Goal: Task Accomplishment & Management: Complete application form

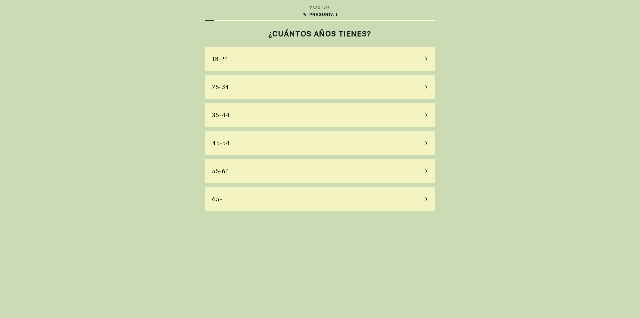
click at [285, 114] on div "35-44" at bounding box center [320, 115] width 231 height 24
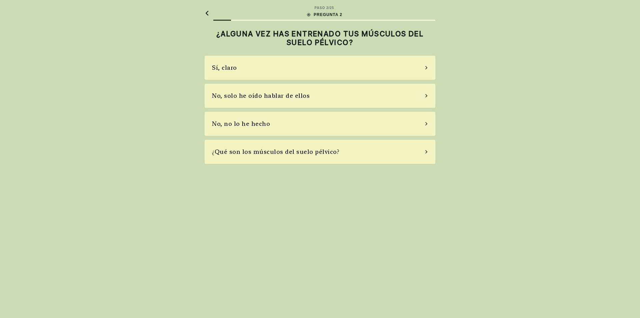
click at [277, 121] on div "No, no lo he hecho" at bounding box center [320, 124] width 231 height 24
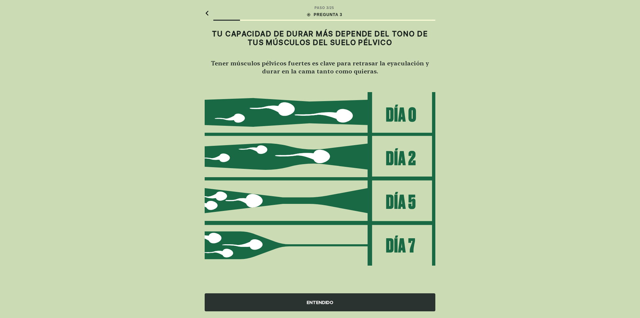
click at [331, 299] on div "ENTENDIDO" at bounding box center [320, 302] width 231 height 18
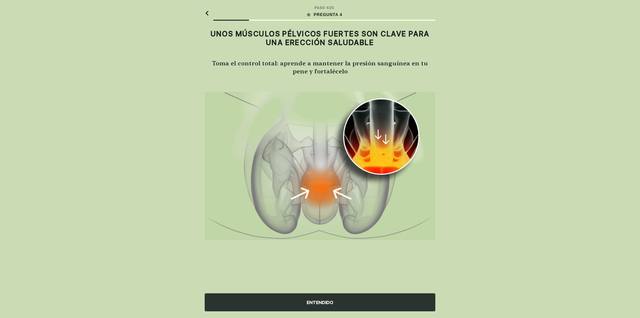
click at [331, 299] on div "ENTENDIDO" at bounding box center [320, 302] width 231 height 18
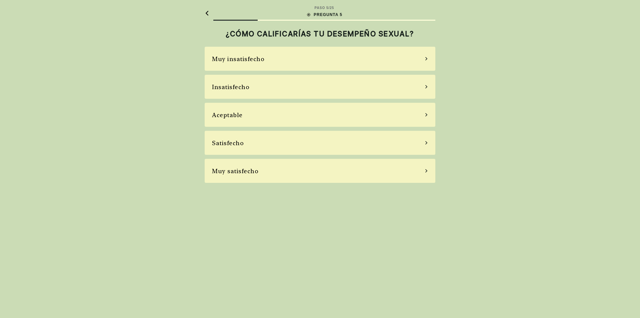
click at [339, 81] on div "Insatisfecho" at bounding box center [320, 87] width 231 height 24
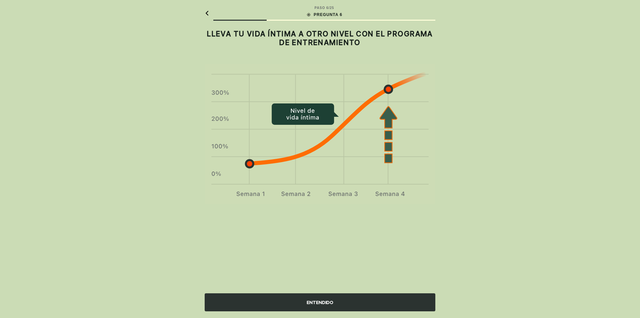
click at [351, 298] on div "ENTENDIDO" at bounding box center [320, 302] width 231 height 18
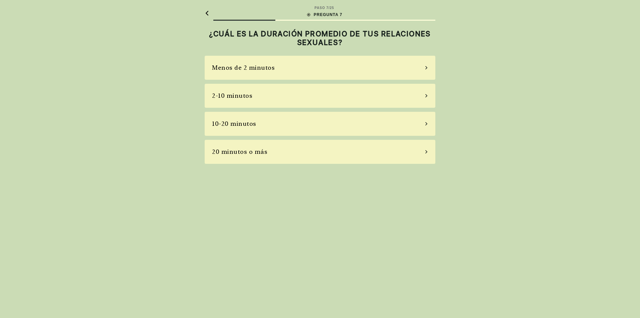
click at [335, 99] on div "2-10 minutos" at bounding box center [320, 96] width 231 height 24
click at [295, 124] on div "La mayoría de las veces" at bounding box center [320, 124] width 231 height 24
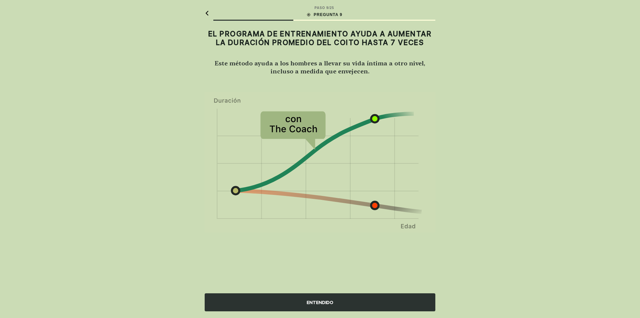
click at [337, 295] on div "ENTENDIDO" at bounding box center [320, 302] width 231 height 18
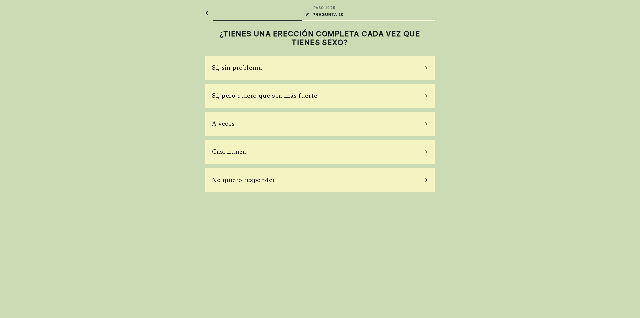
click at [294, 103] on div "Sí, pero quiero que sea más fuerte" at bounding box center [320, 96] width 231 height 24
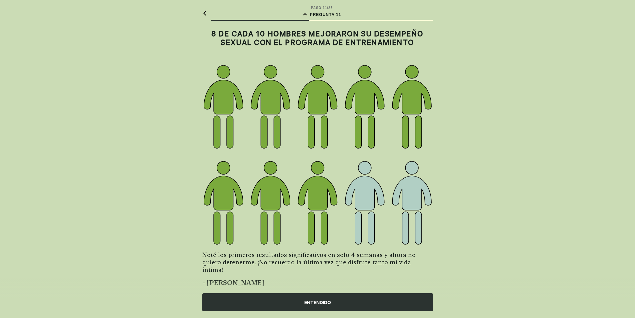
click at [349, 305] on div "ENTENDIDO" at bounding box center [317, 302] width 231 height 18
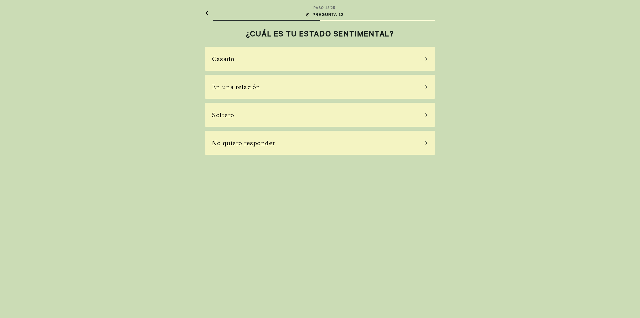
click at [259, 60] on div "Casado" at bounding box center [320, 59] width 231 height 24
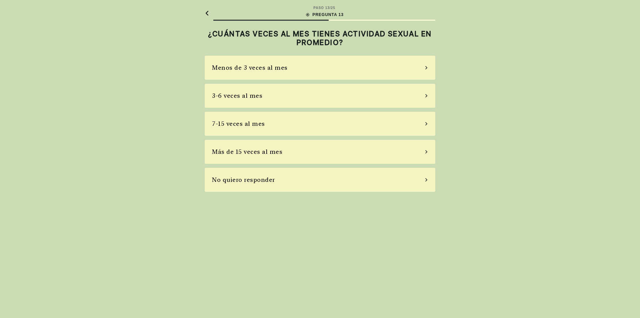
click at [314, 96] on div "3-6 veces al mes" at bounding box center [320, 96] width 231 height 24
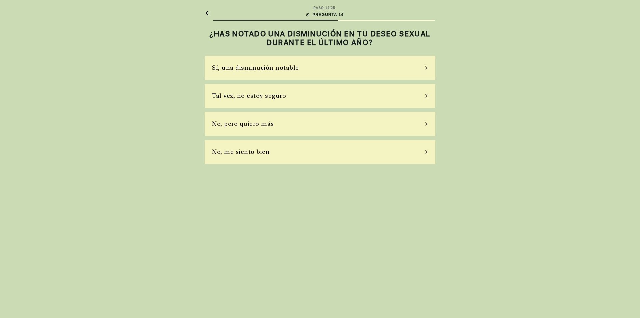
click at [303, 71] on div "Sí, una disminución notable" at bounding box center [320, 68] width 231 height 24
click at [283, 126] on div "No, no tomo" at bounding box center [320, 124] width 231 height 24
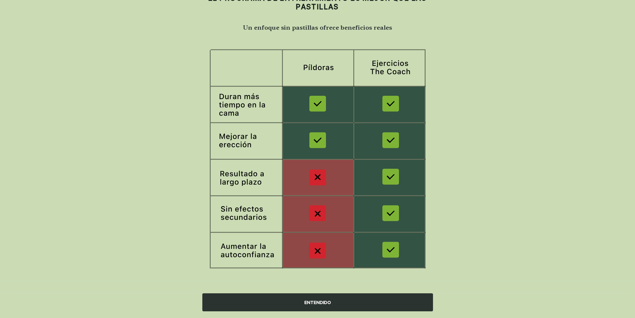
scroll to position [36, 0]
click at [337, 305] on div "ENTENDIDO" at bounding box center [317, 302] width 231 height 18
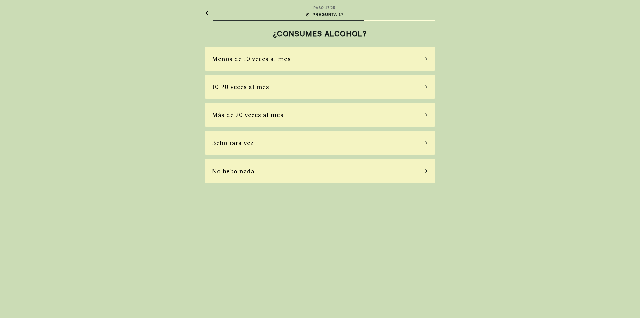
click at [274, 58] on div "Menos de 10 veces al mes" at bounding box center [251, 58] width 79 height 9
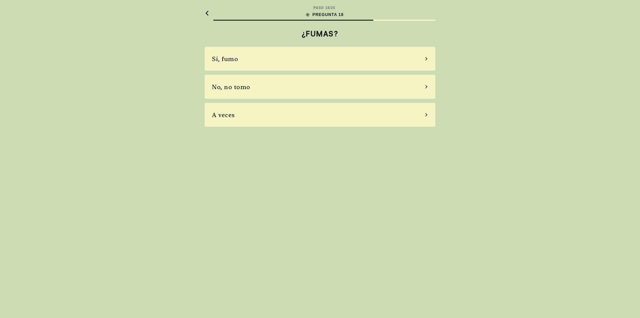
click at [231, 83] on div "No, no tomo" at bounding box center [231, 86] width 38 height 9
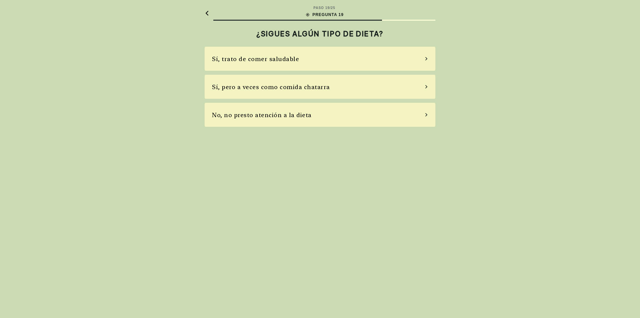
click at [288, 121] on div "No, no presto atención a la dieta" at bounding box center [320, 115] width 231 height 24
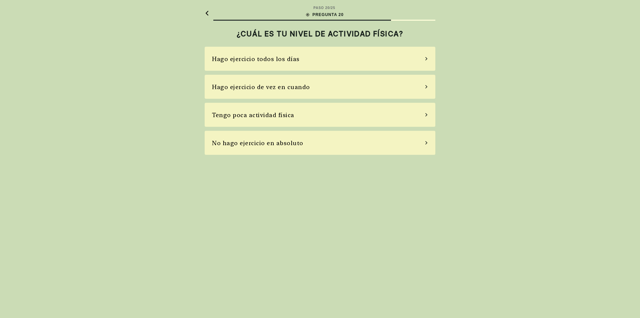
click at [361, 90] on div "Hago ejercicio de vez en cuando" at bounding box center [320, 87] width 231 height 24
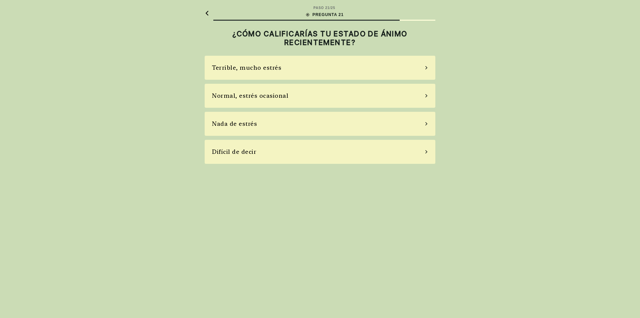
click at [275, 94] on div "Normal, estrés ocasional" at bounding box center [250, 95] width 76 height 9
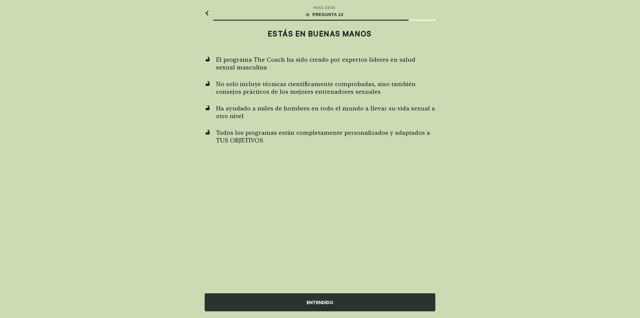
click at [339, 306] on div "ENTENDIDO" at bounding box center [320, 302] width 231 height 18
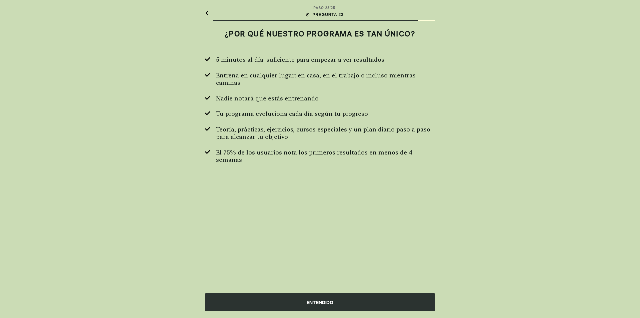
click at [352, 303] on div "ENTENDIDO" at bounding box center [320, 302] width 231 height 18
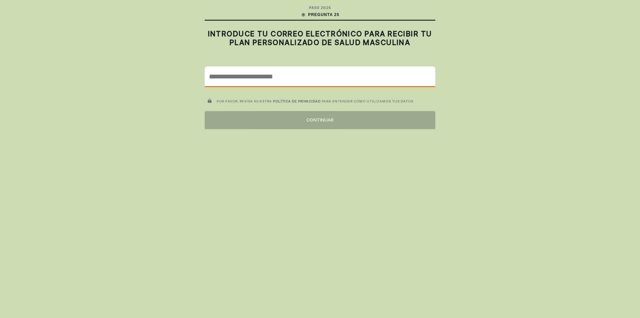
click at [257, 76] on input "email" at bounding box center [320, 76] width 230 height 19
type input "*"
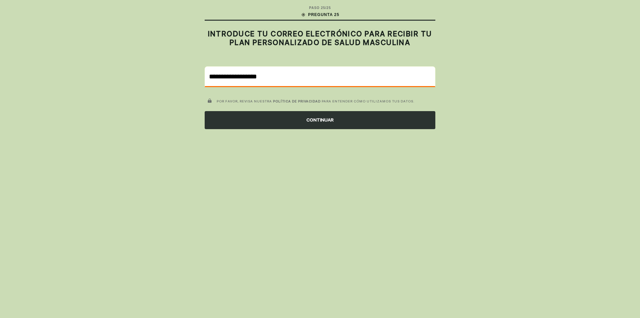
type input "**********"
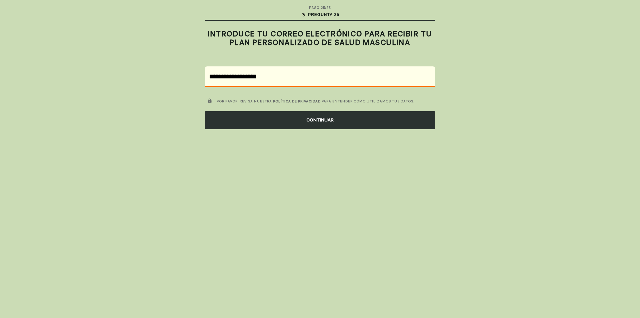
click at [331, 121] on div "CONTINUAR" at bounding box center [320, 120] width 231 height 18
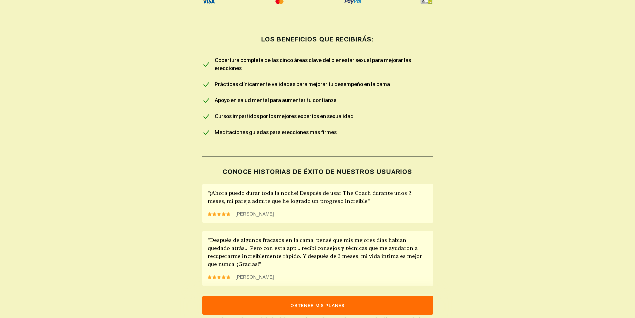
scroll to position [367, 0]
